Goal: Task Accomplishment & Management: Manage account settings

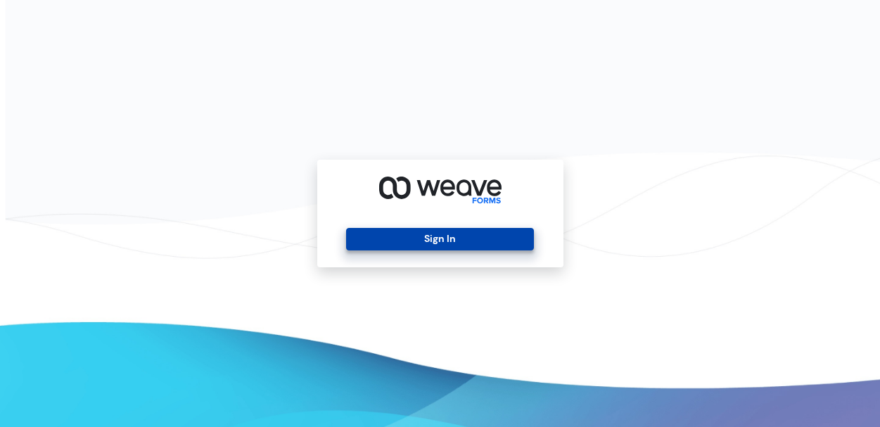
click at [471, 239] on button "Sign In" at bounding box center [440, 239] width 188 height 23
